Goal: Information Seeking & Learning: Learn about a topic

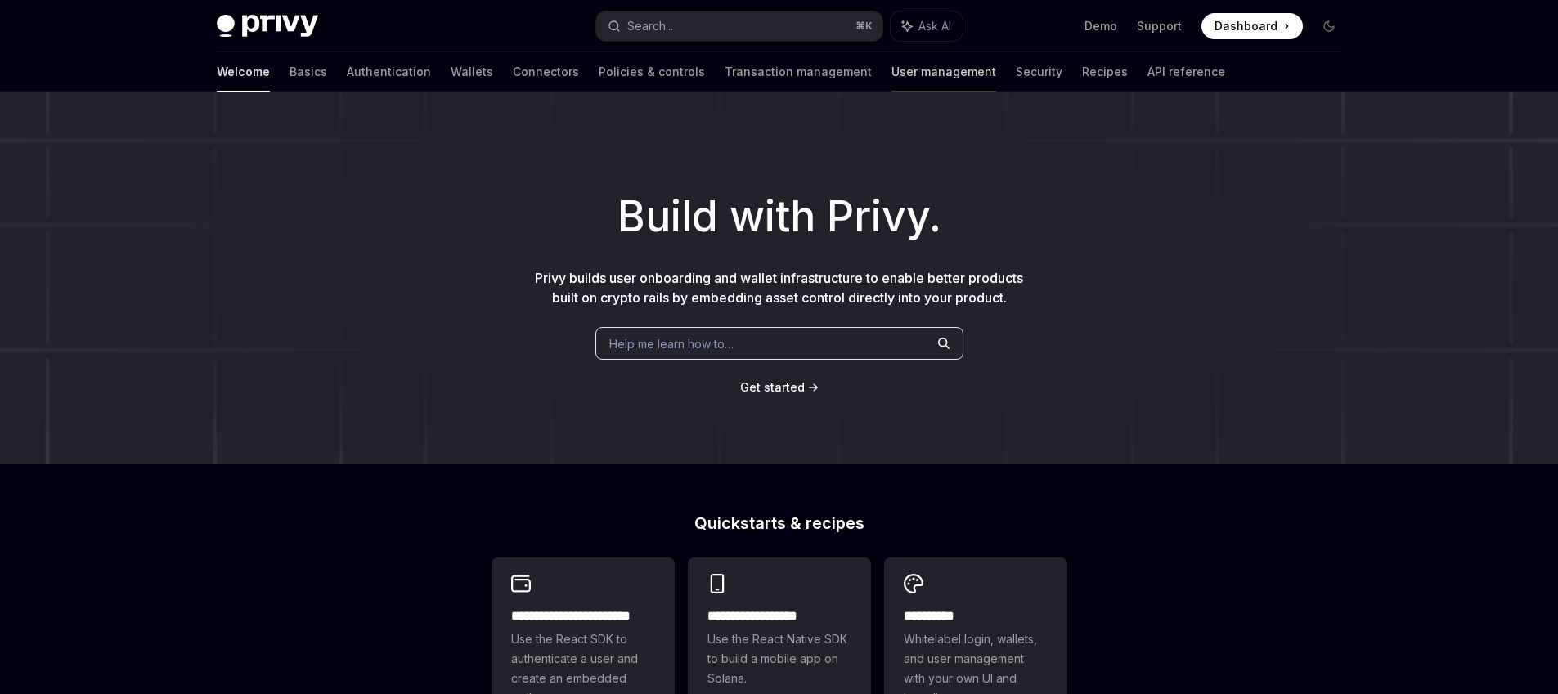
click at [891, 69] on link "User management" at bounding box center [943, 71] width 105 height 39
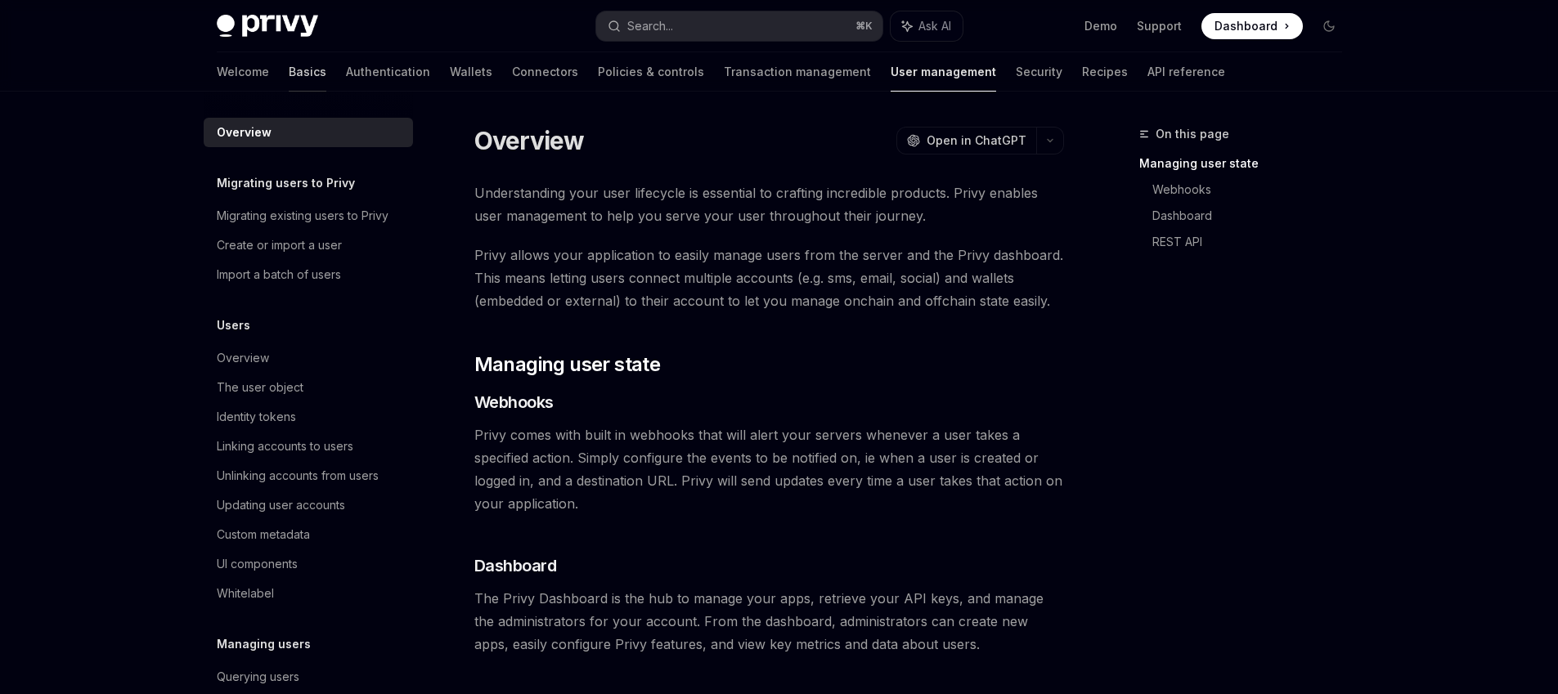
click at [289, 69] on link "Basics" at bounding box center [308, 71] width 38 height 39
type textarea "*"
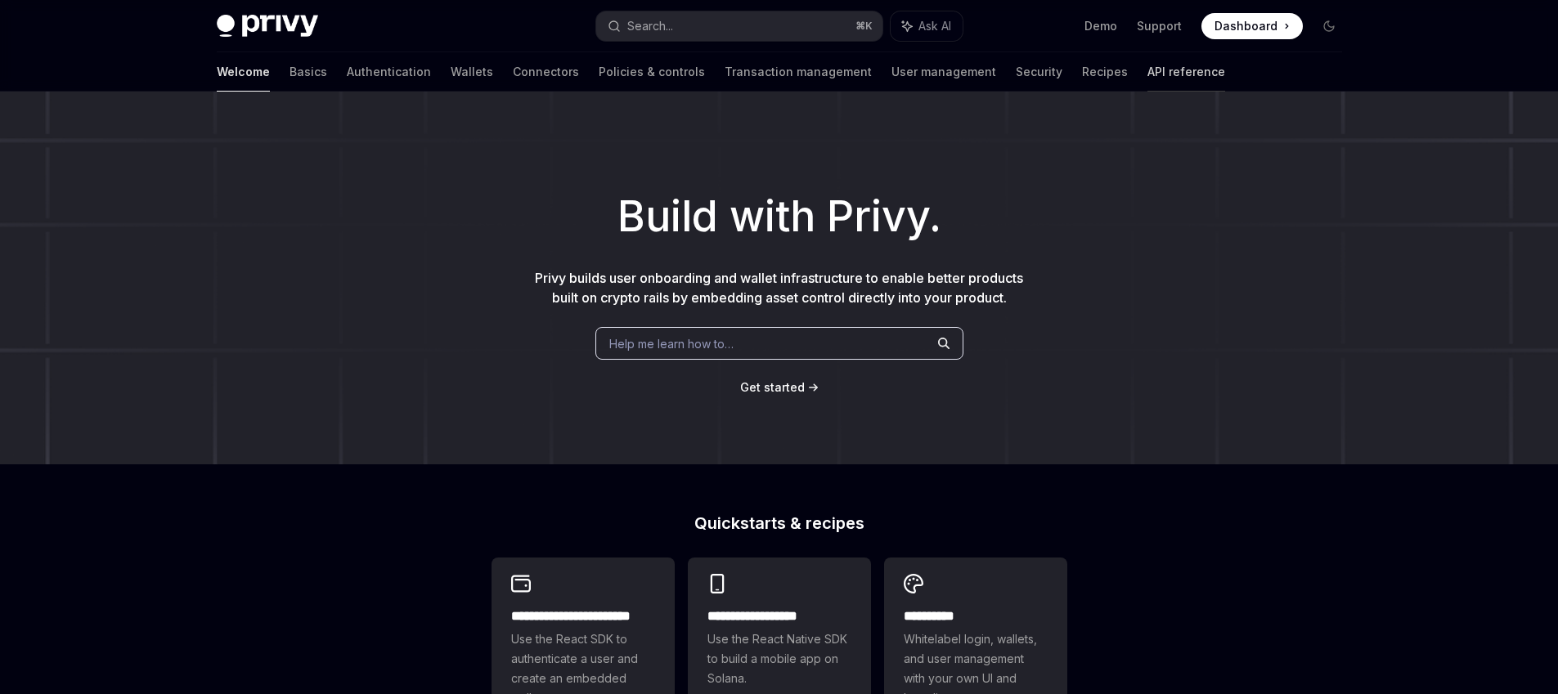
click at [1147, 83] on link "API reference" at bounding box center [1186, 71] width 78 height 39
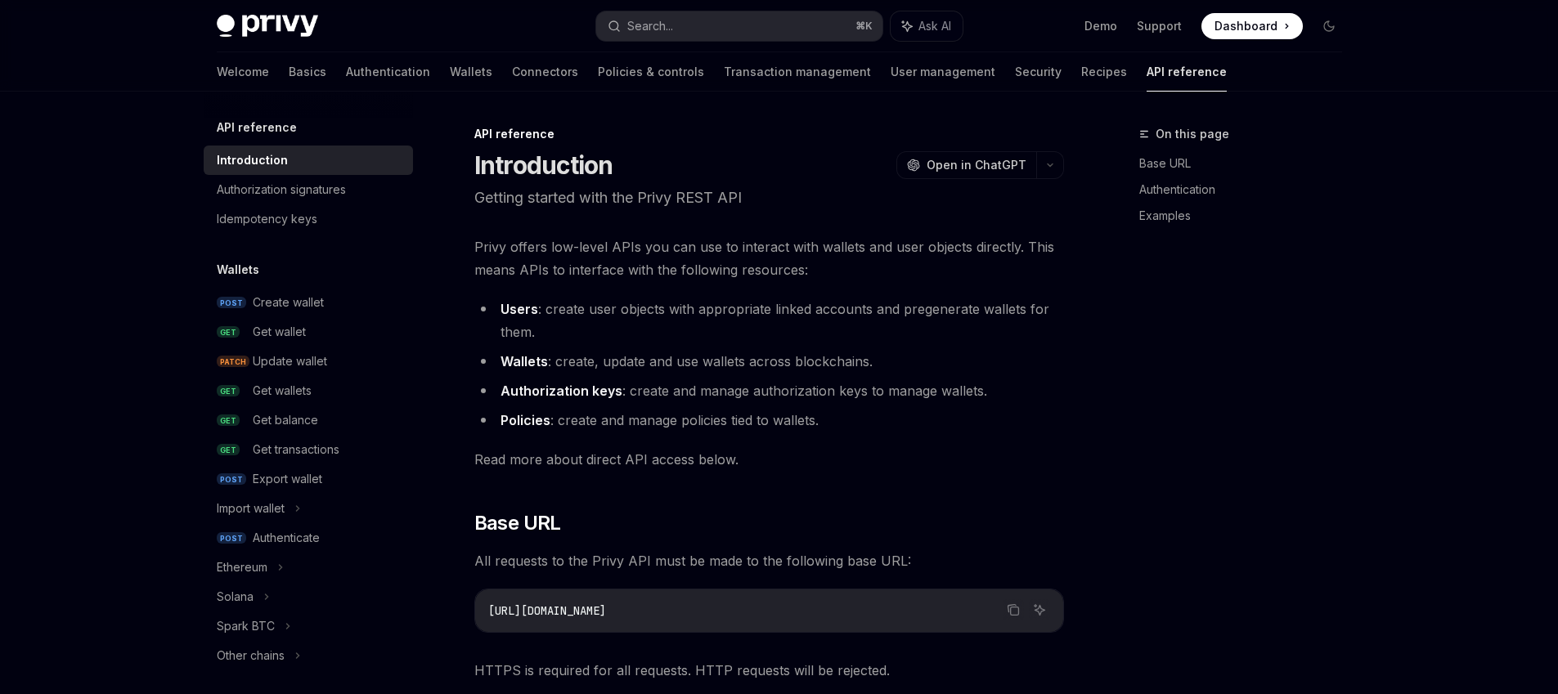
type textarea "*"
click at [692, 24] on button "Search... ⌘ K" at bounding box center [739, 25] width 286 height 29
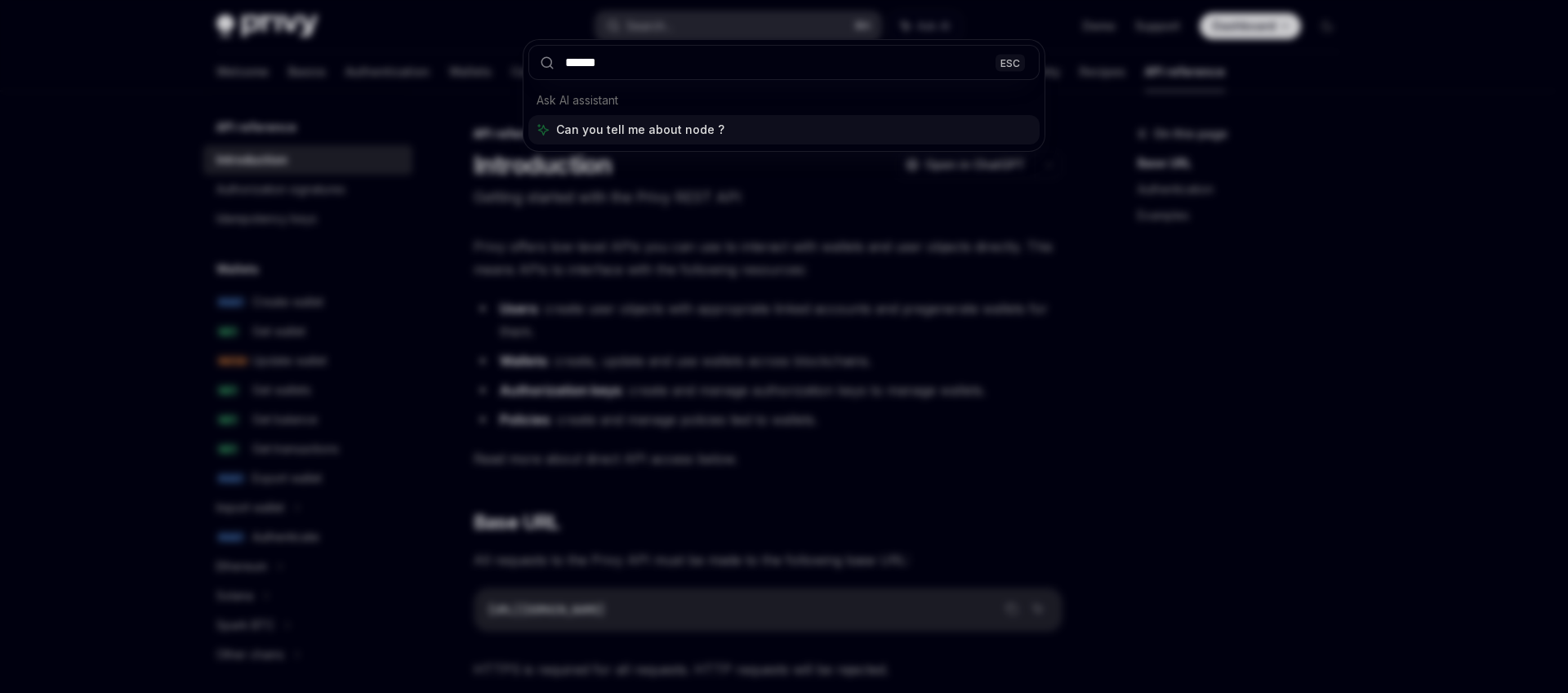
type input "*******"
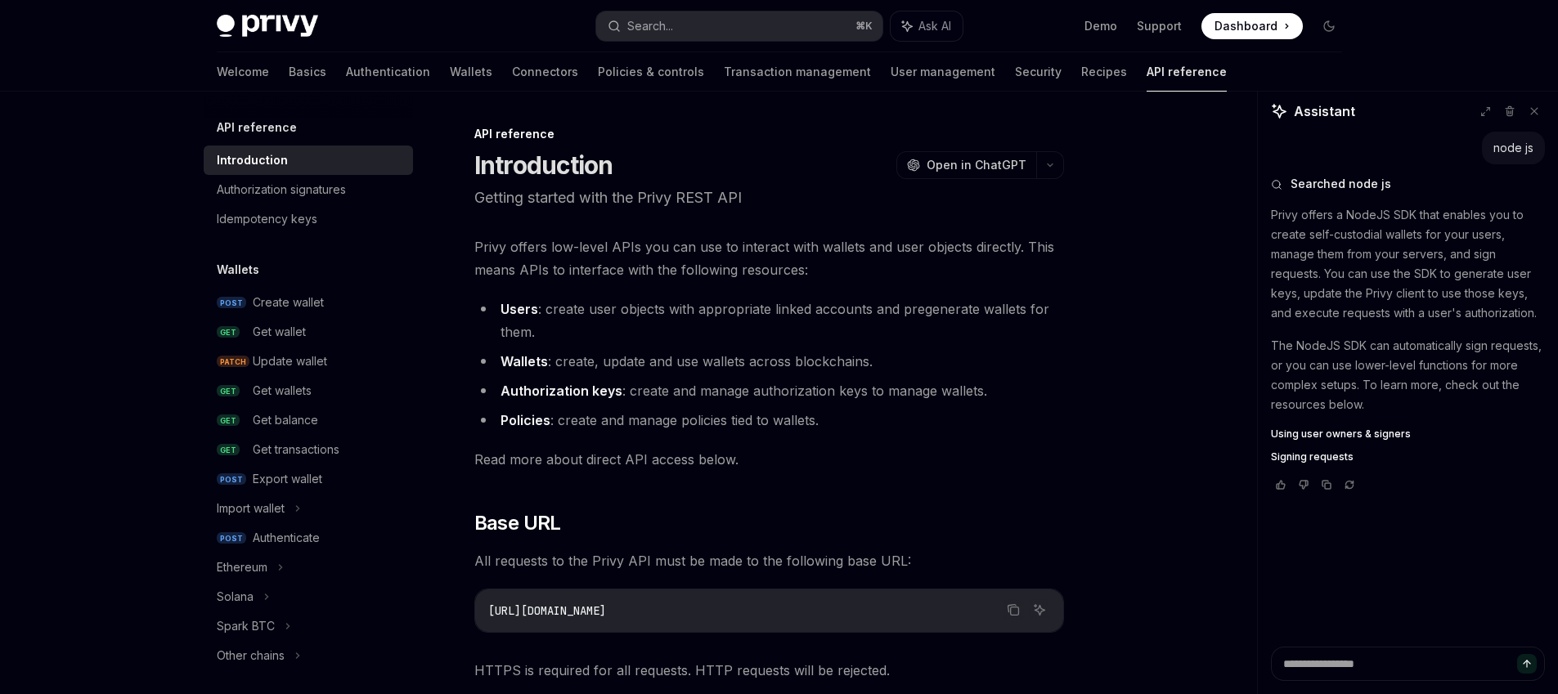
type textarea "*"
click at [1107, 25] on link "Demo" at bounding box center [1100, 26] width 33 height 16
click at [667, 29] on div "Search..." at bounding box center [650, 26] width 46 height 20
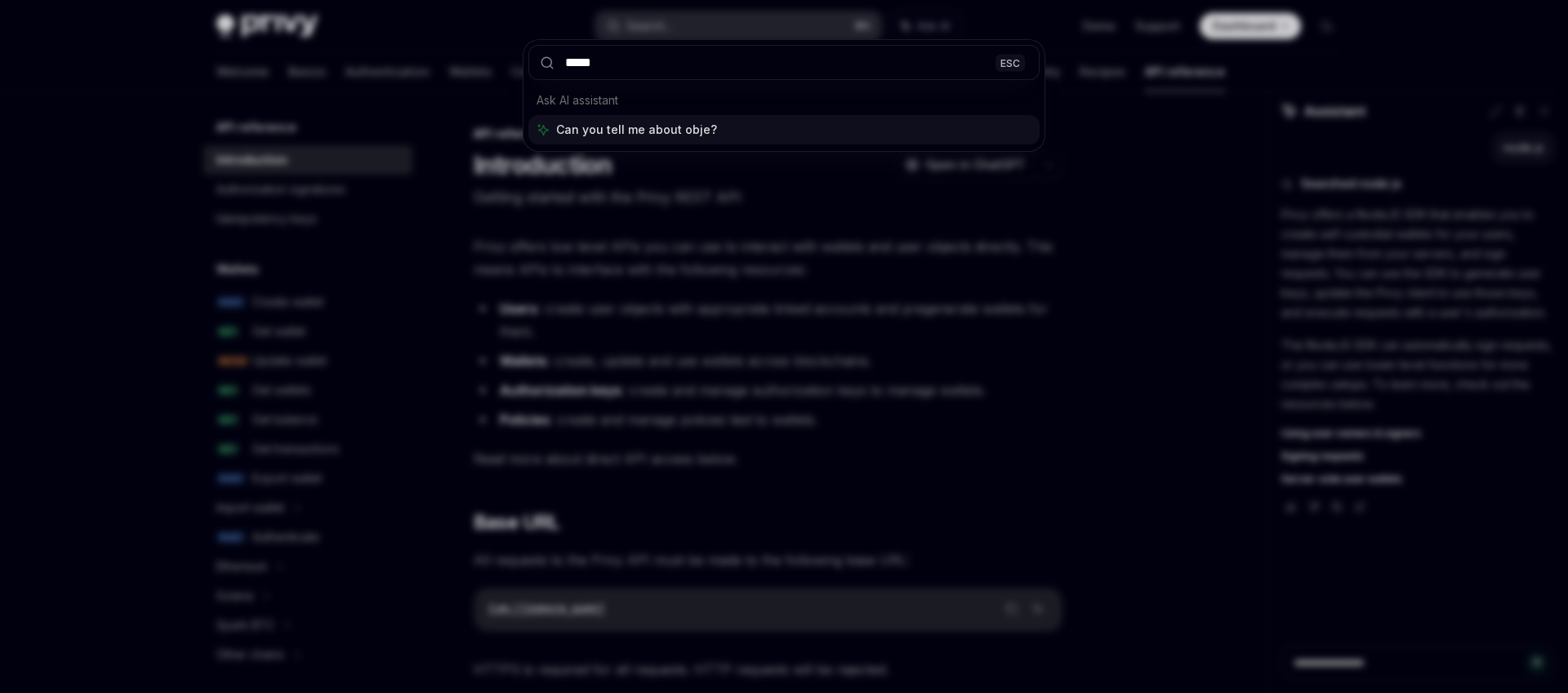
type input "******"
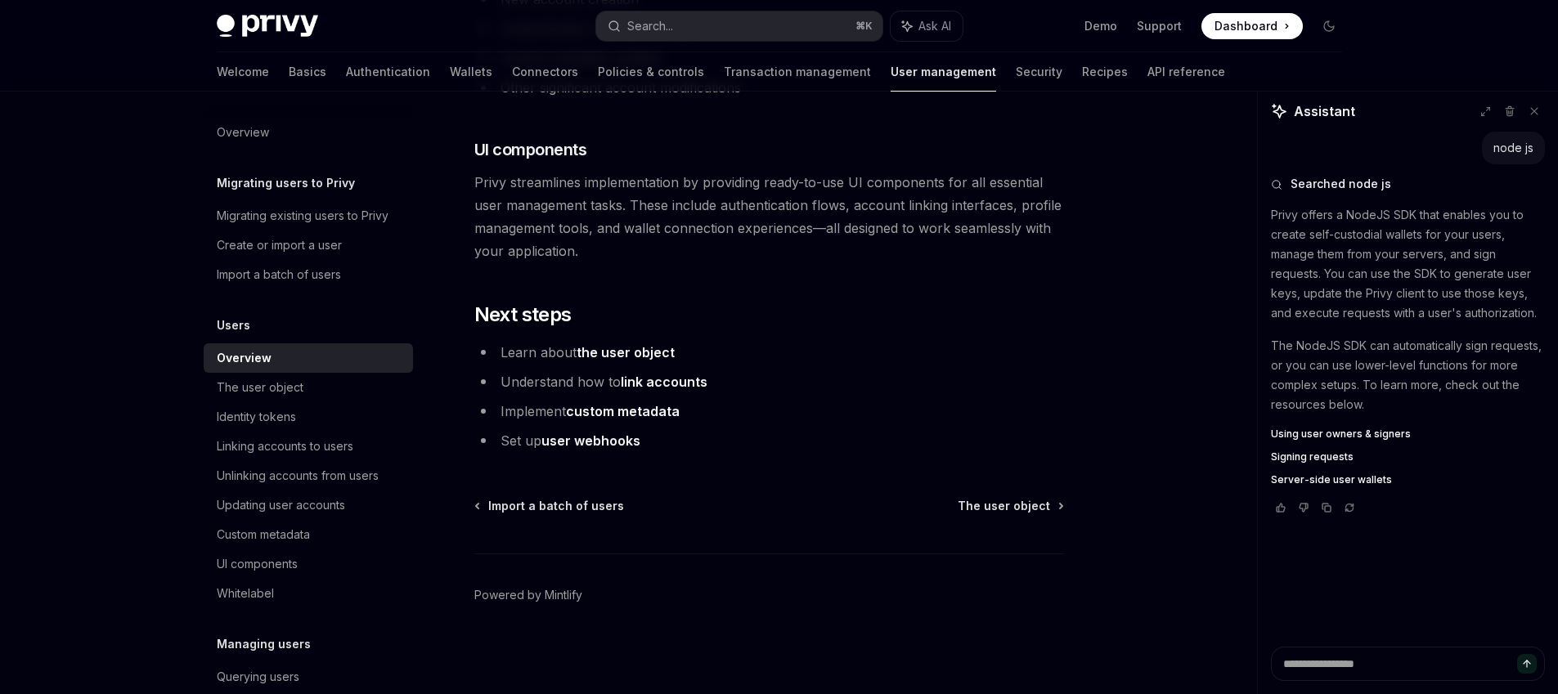
scroll to position [1756, 0]
click at [635, 344] on link "the user object" at bounding box center [626, 351] width 98 height 17
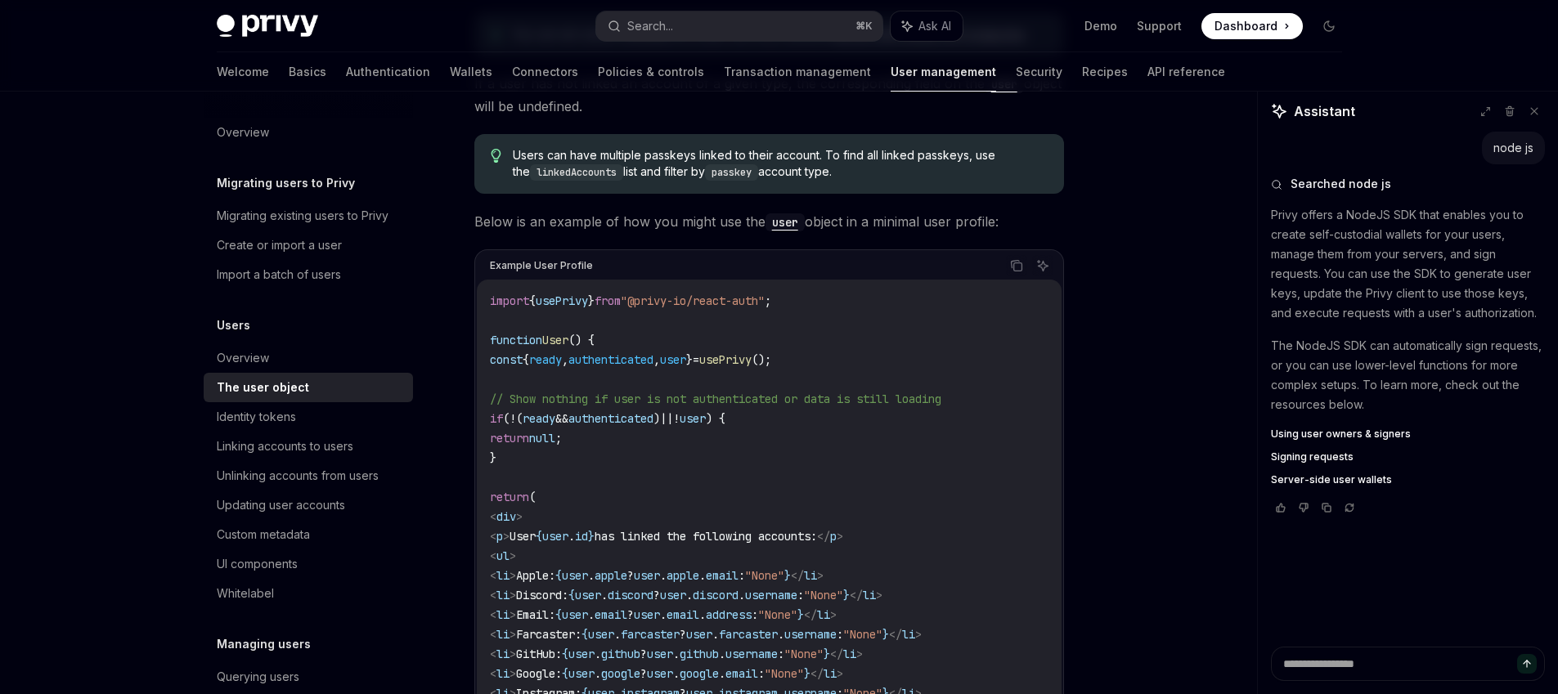
scroll to position [2248, 0]
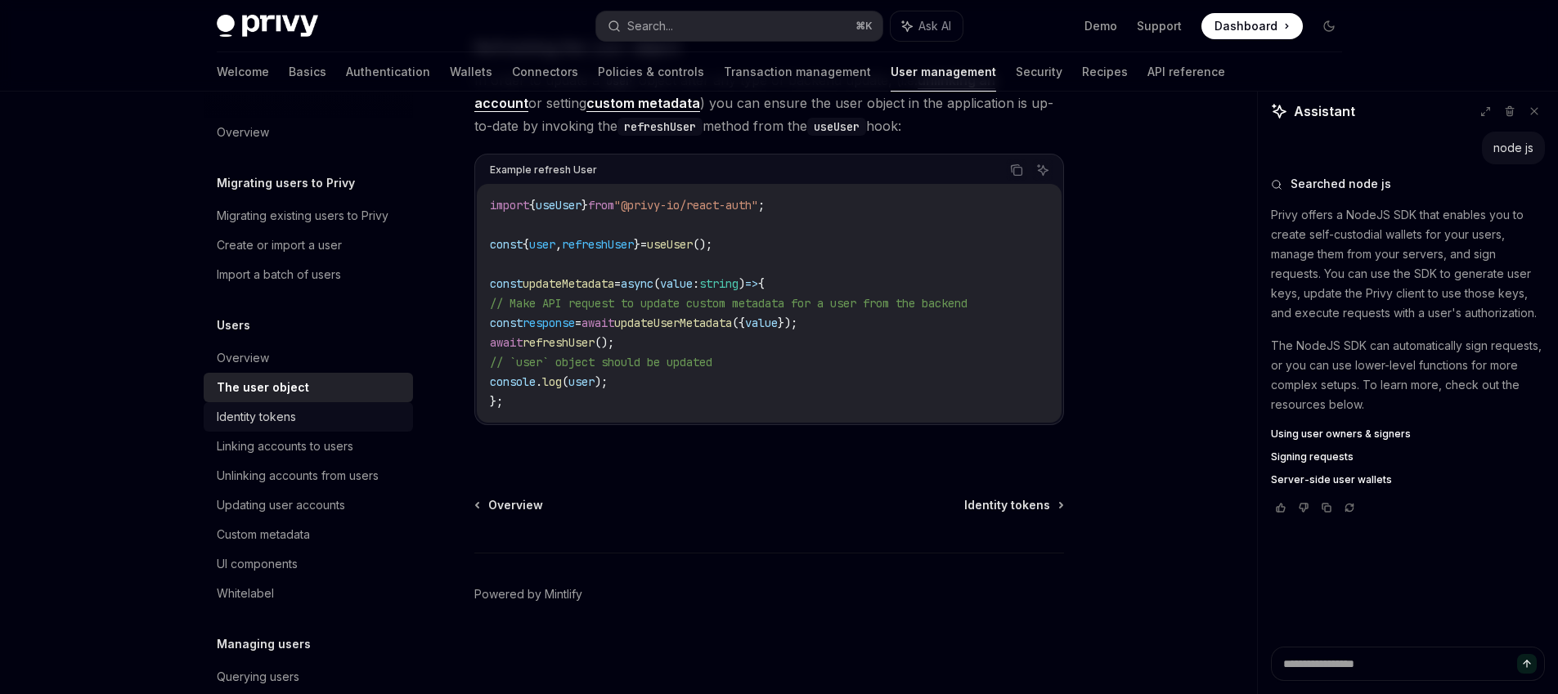
click at [259, 421] on div "Identity tokens" at bounding box center [256, 417] width 79 height 20
type textarea "*"
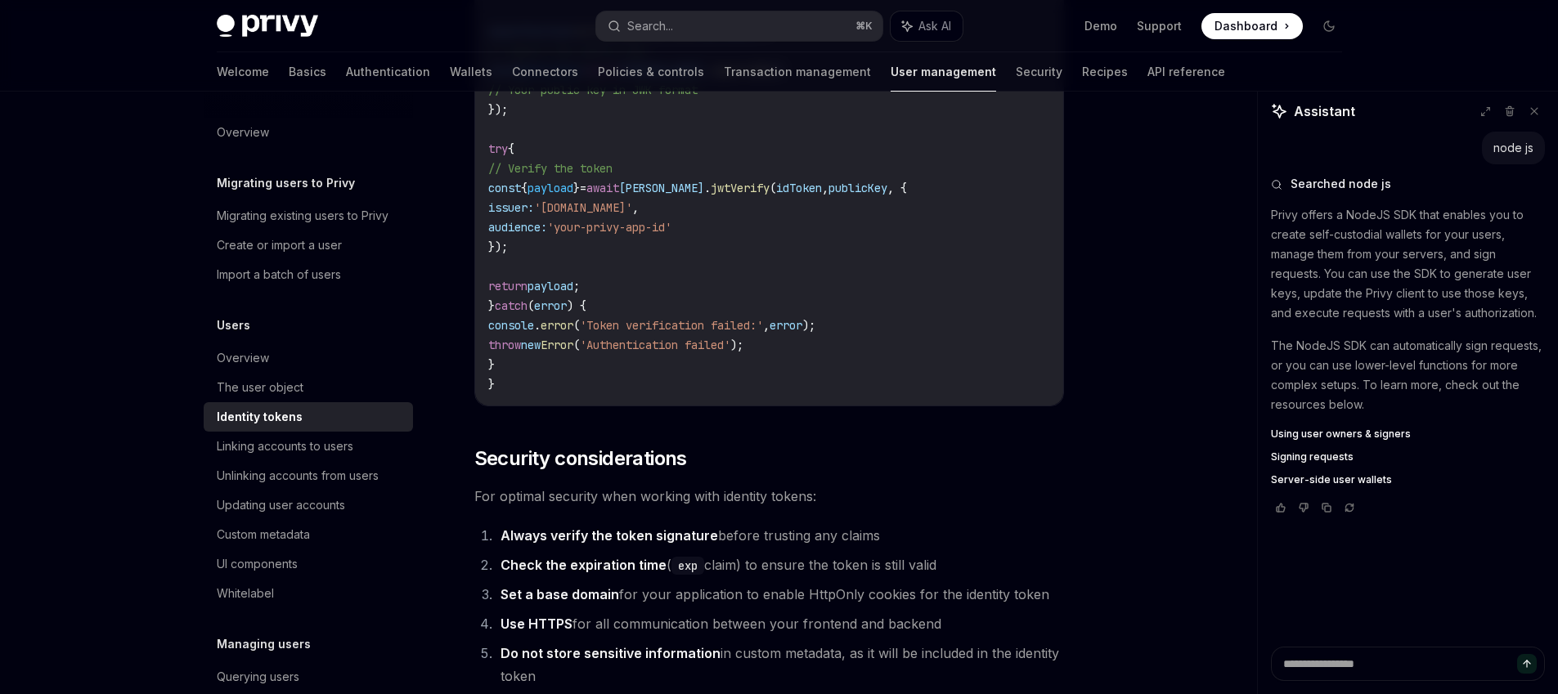
scroll to position [5326, 0]
